Goal: Task Accomplishment & Management: Manage account settings

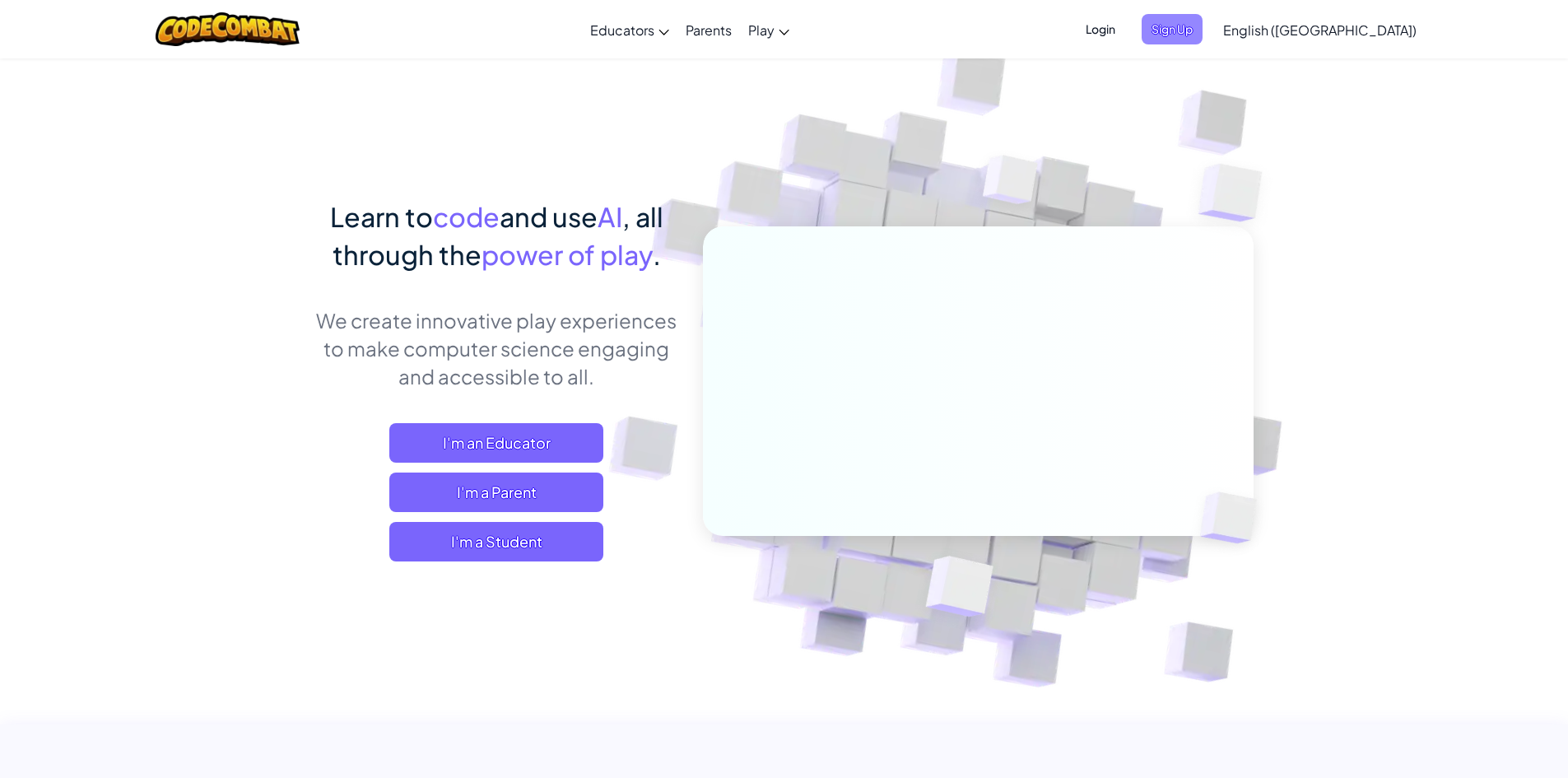
click at [1202, 17] on span "Sign Up" at bounding box center [1172, 29] width 61 height 31
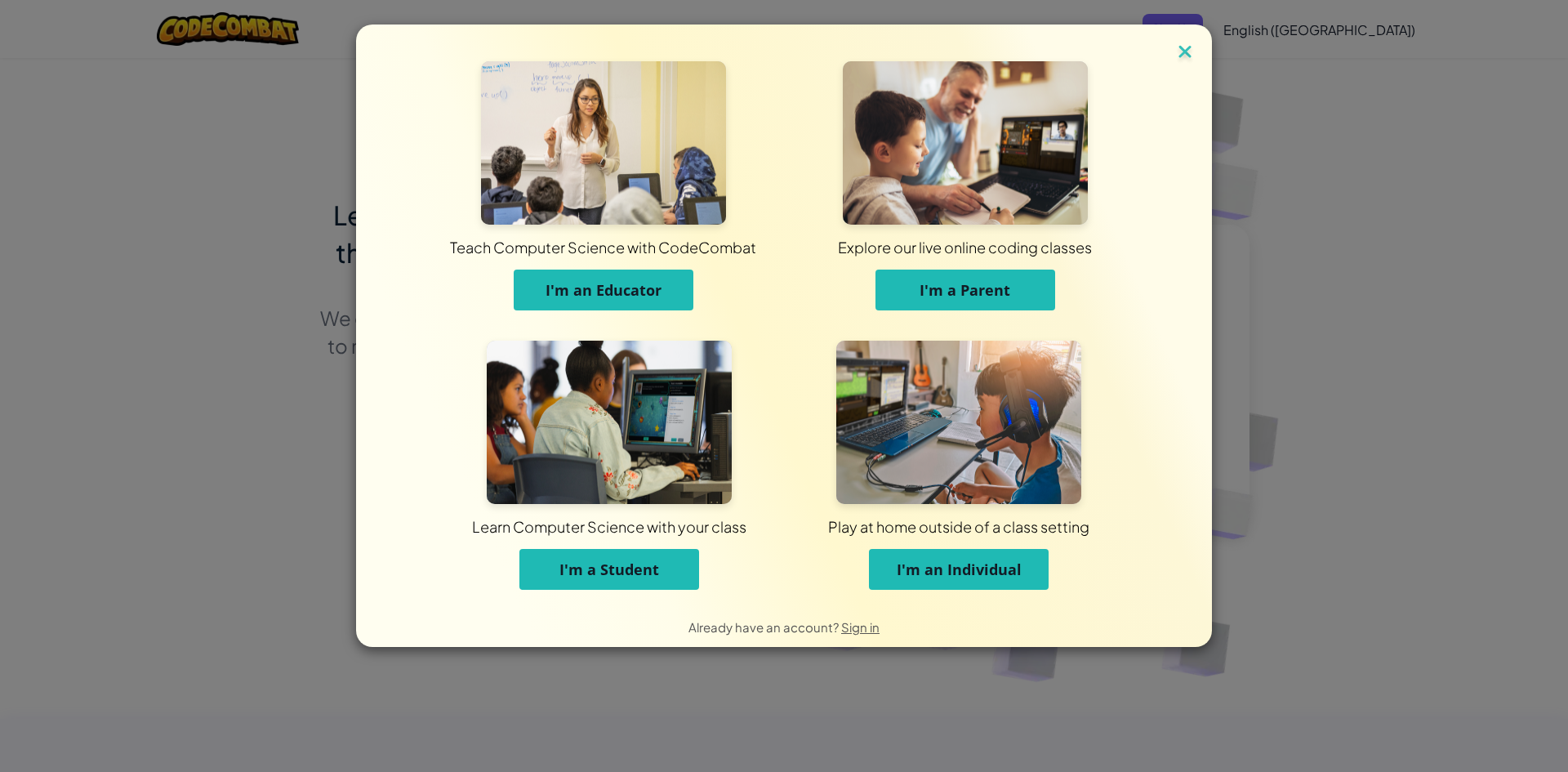
click at [1195, 48] on img at bounding box center [1185, 53] width 21 height 25
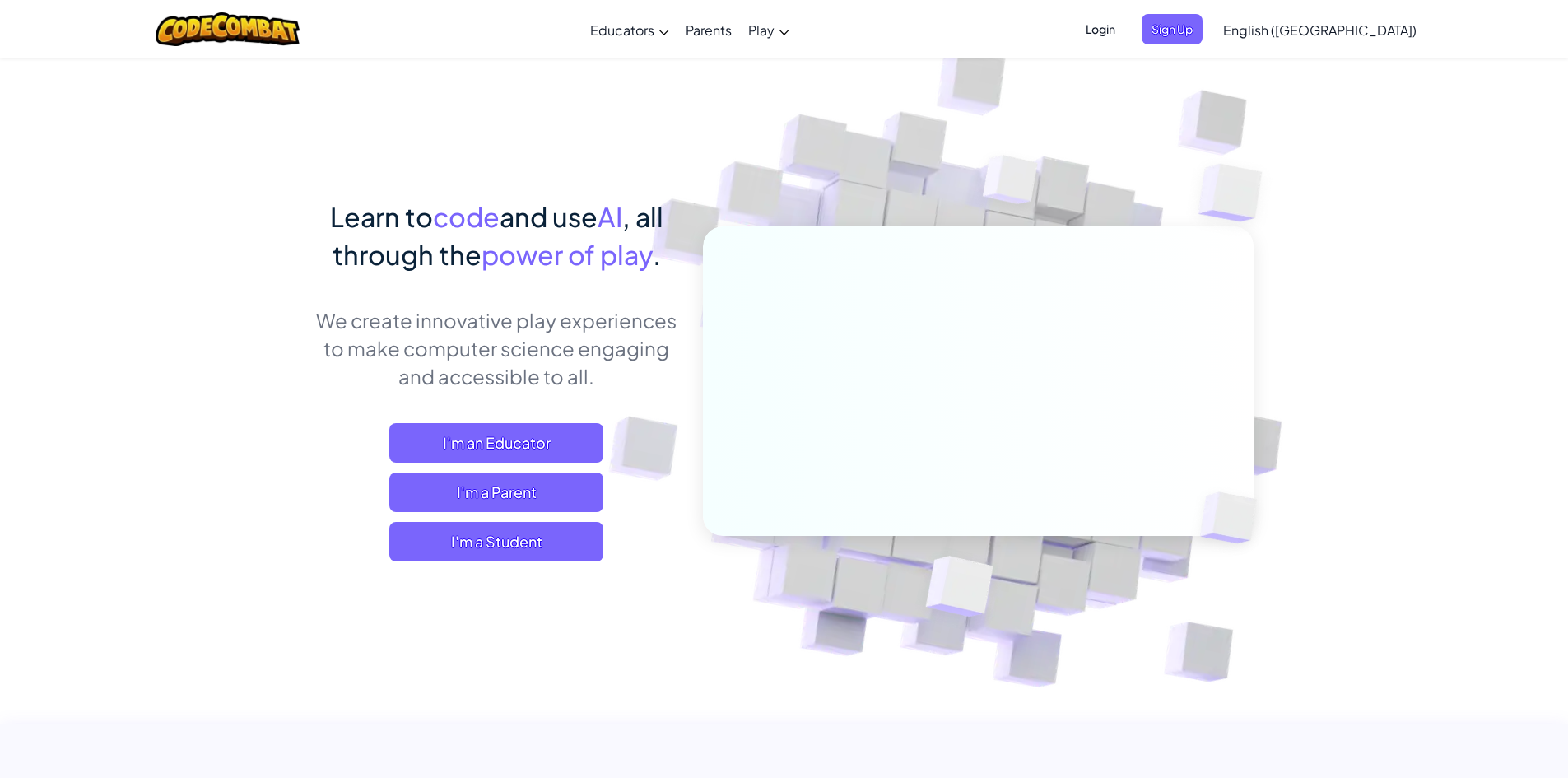
click at [1125, 26] on span "Login" at bounding box center [1100, 29] width 50 height 31
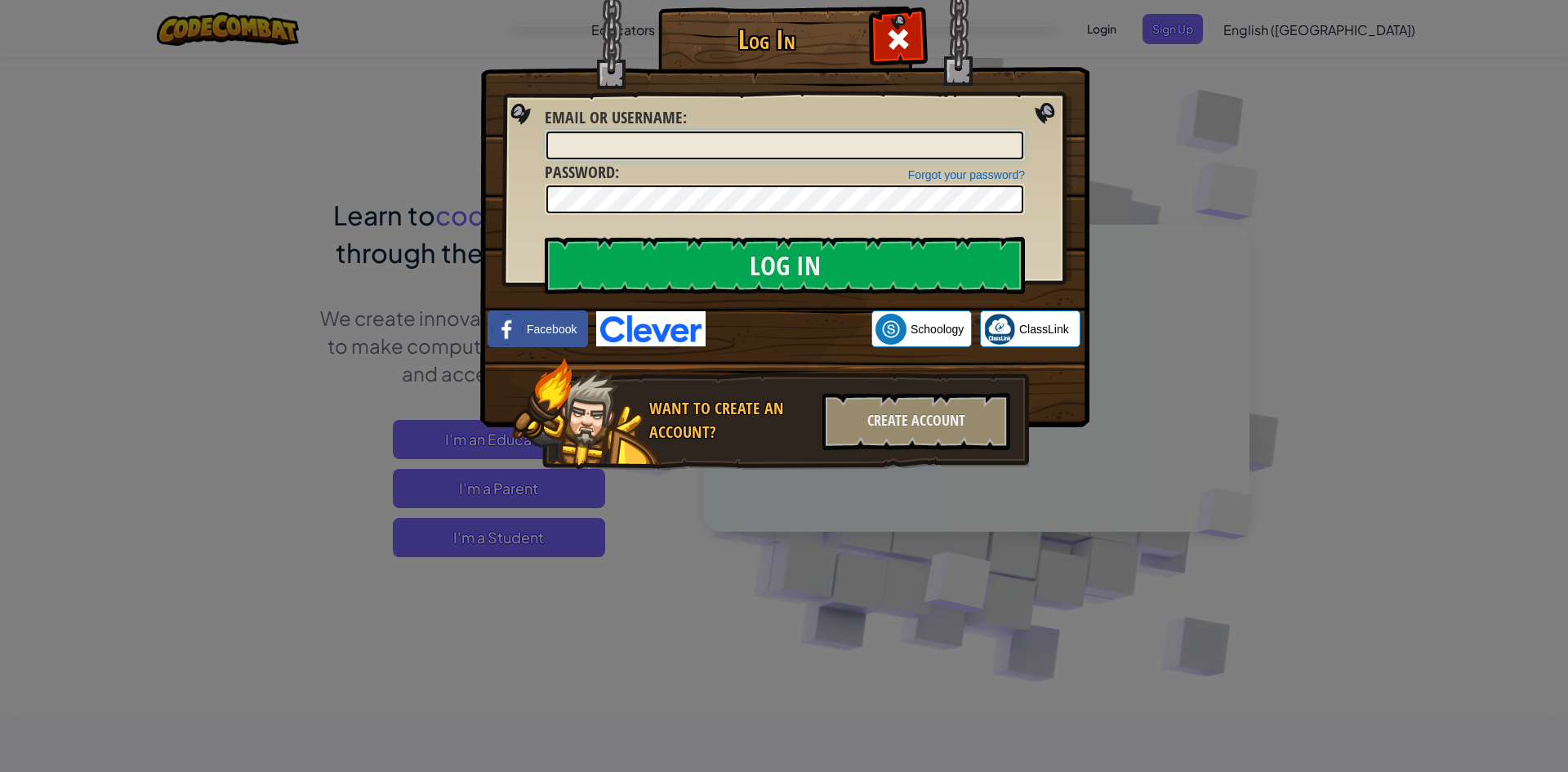
click at [581, 148] on input "Email or Username :" at bounding box center [784, 145] width 477 height 28
type input "s28309250"
click at [545, 237] on input "Log In" at bounding box center [784, 265] width 480 height 57
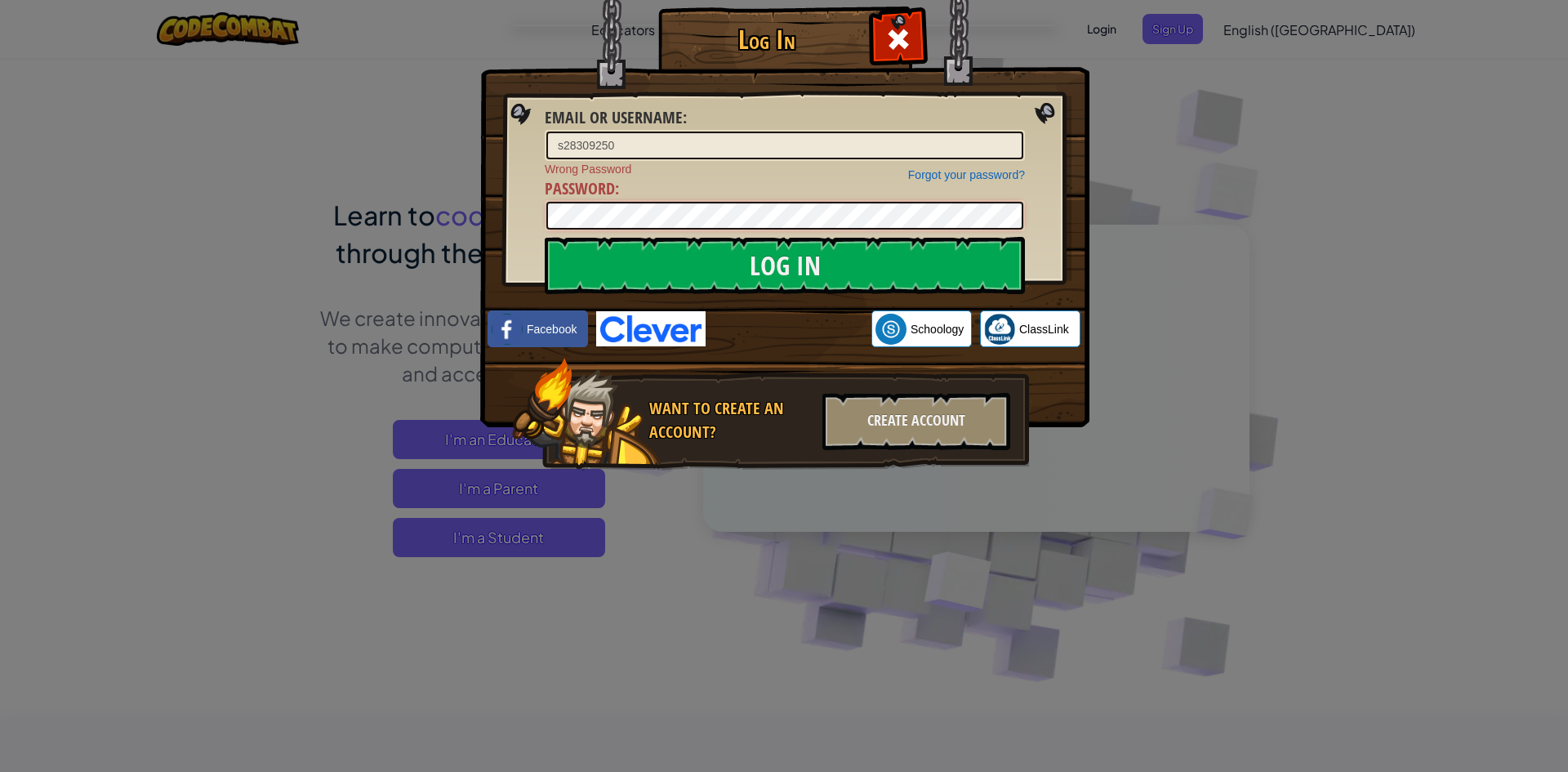
click at [545, 237] on input "Log In" at bounding box center [784, 265] width 480 height 57
